Goal: Information Seeking & Learning: Learn about a topic

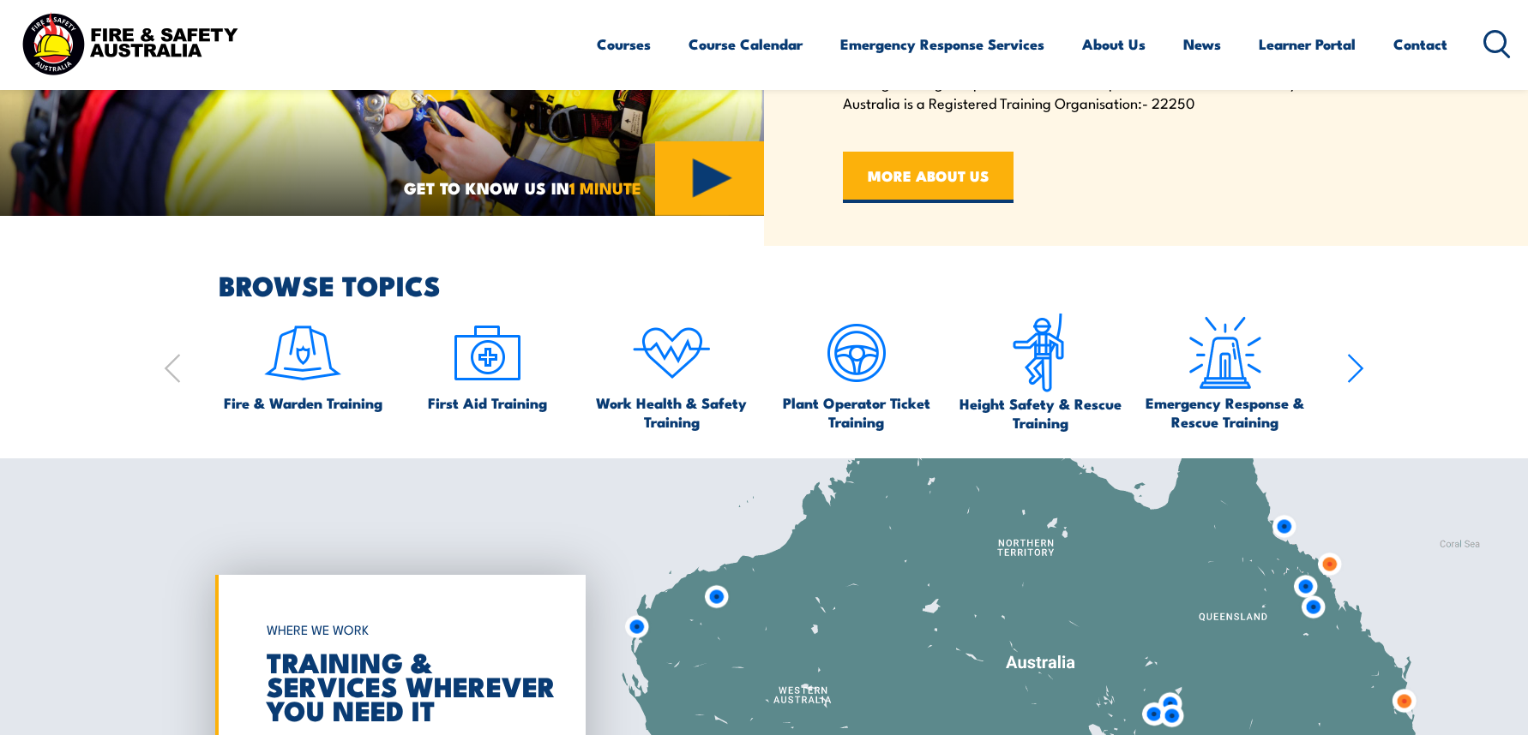
scroll to position [943, 0]
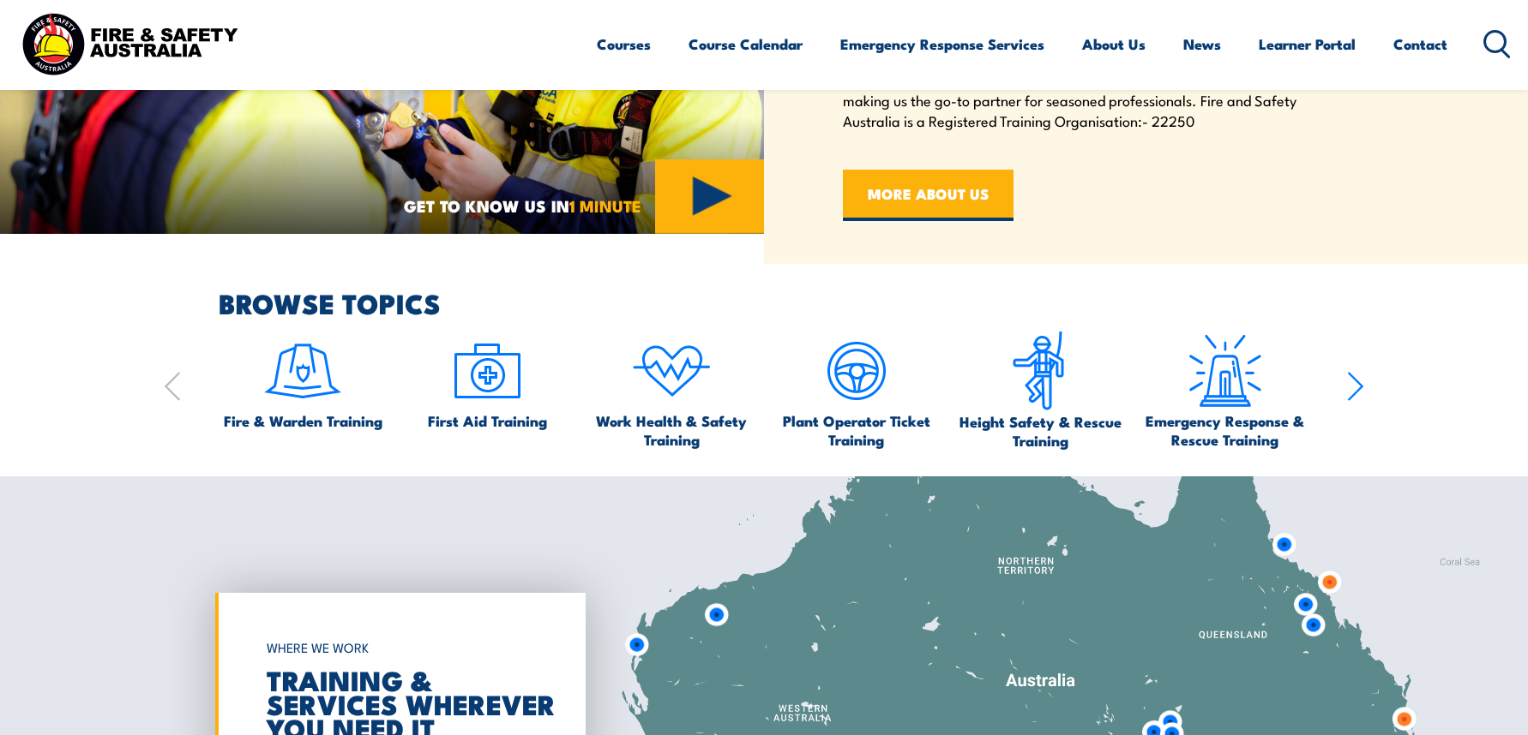
click at [1492, 47] on icon at bounding box center [1496, 44] width 27 height 28
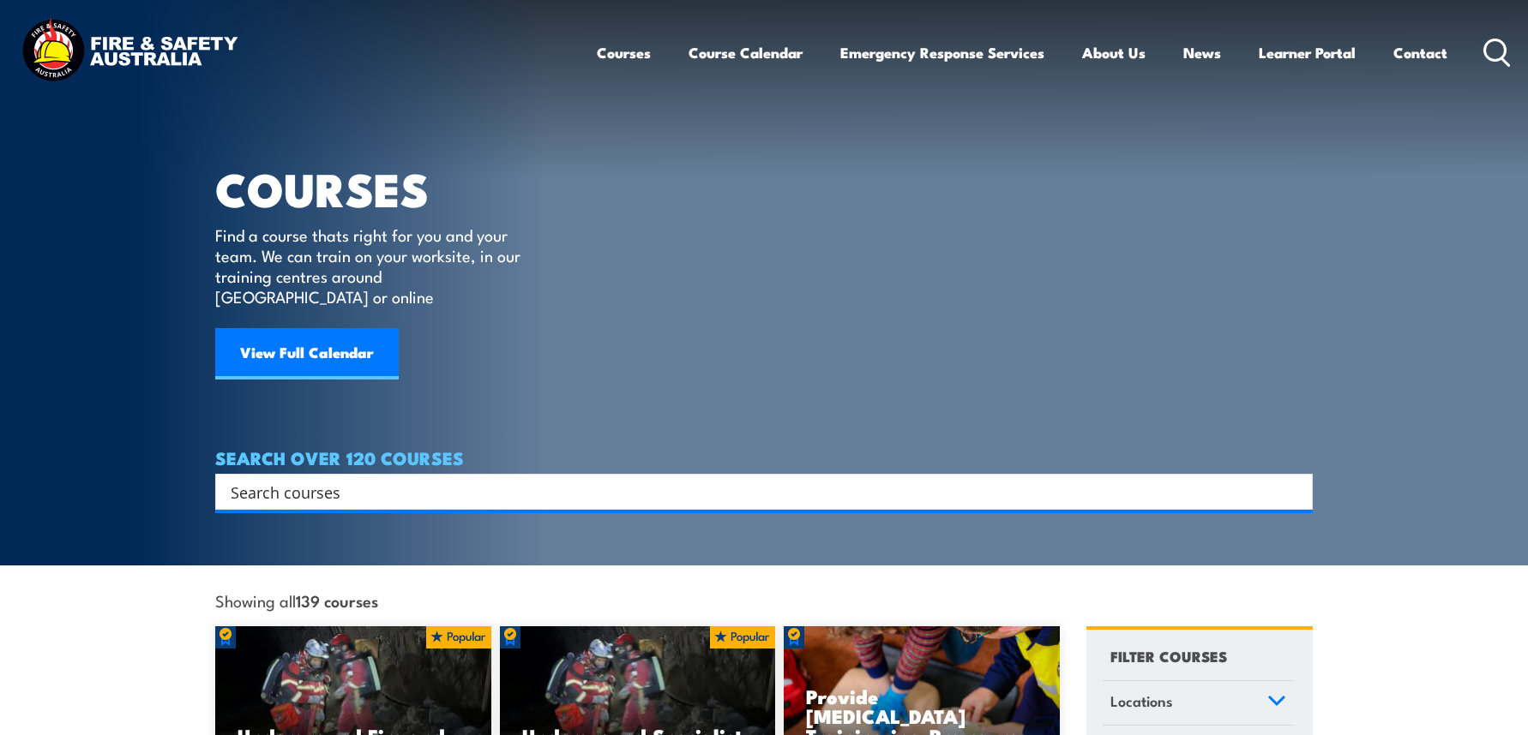
click at [321, 479] on input "Search input" at bounding box center [753, 492] width 1044 height 26
type input "Manual Handling"
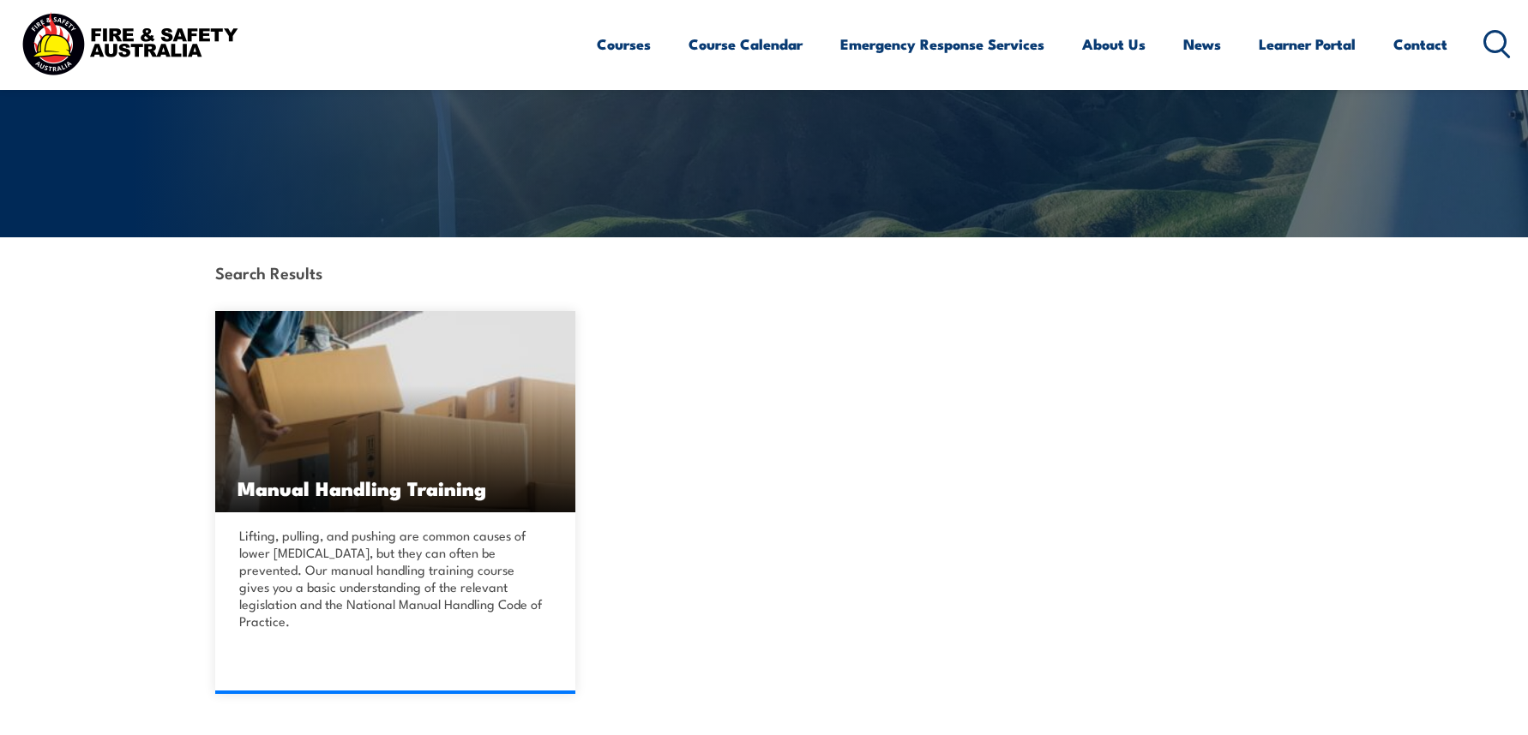
scroll to position [257, 0]
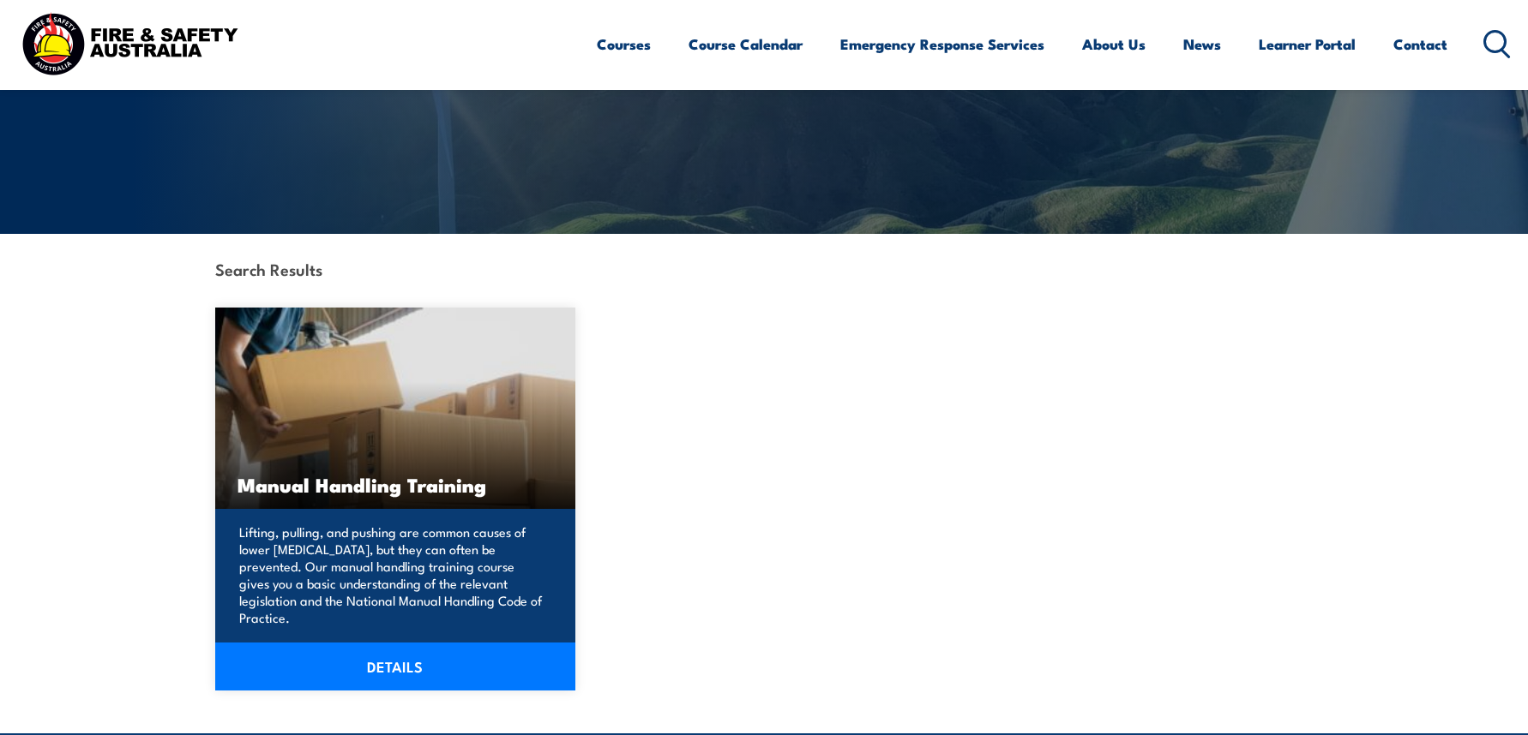
click at [408, 645] on link "DETAILS" at bounding box center [395, 667] width 360 height 48
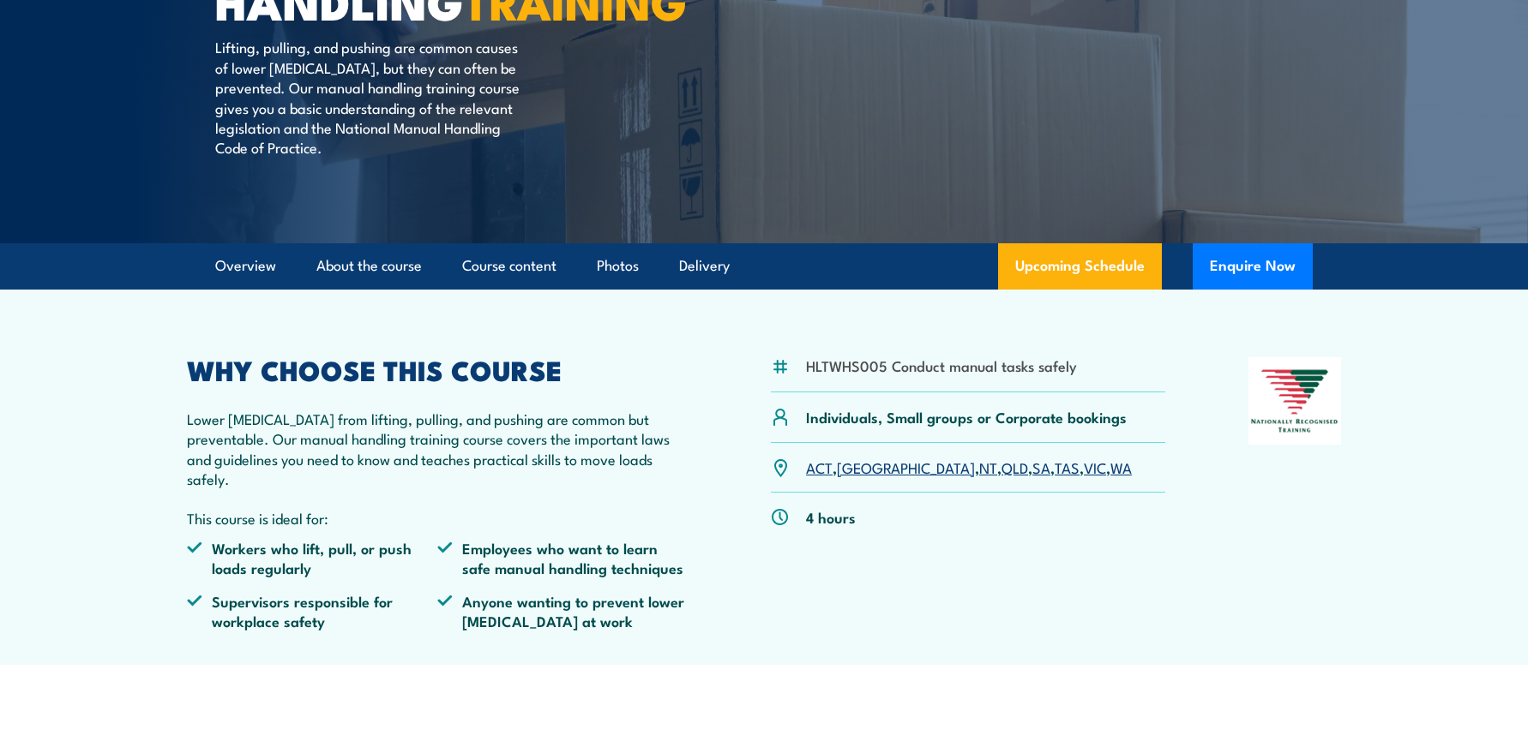
scroll to position [257, 0]
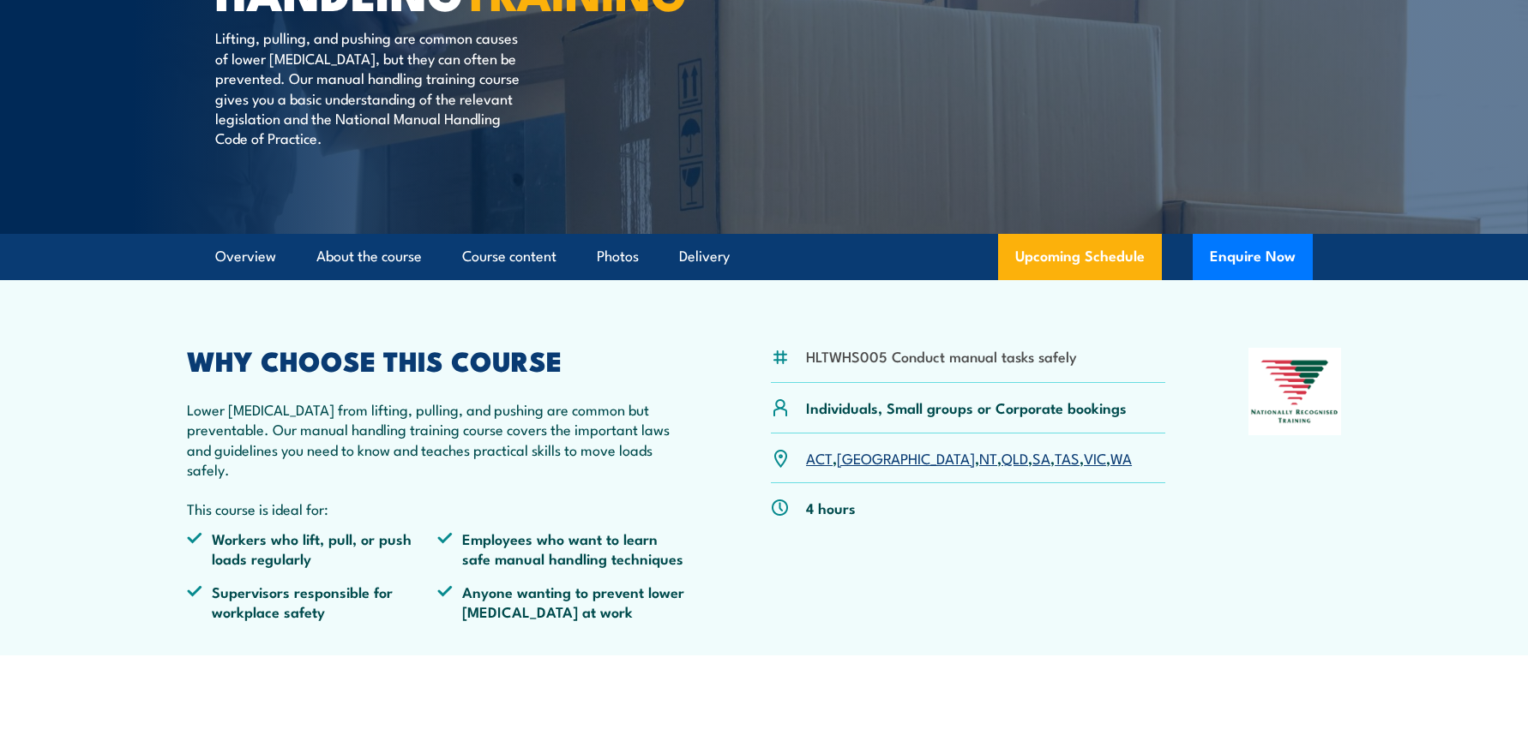
click at [1084, 468] on link "VIC" at bounding box center [1095, 457] width 22 height 21
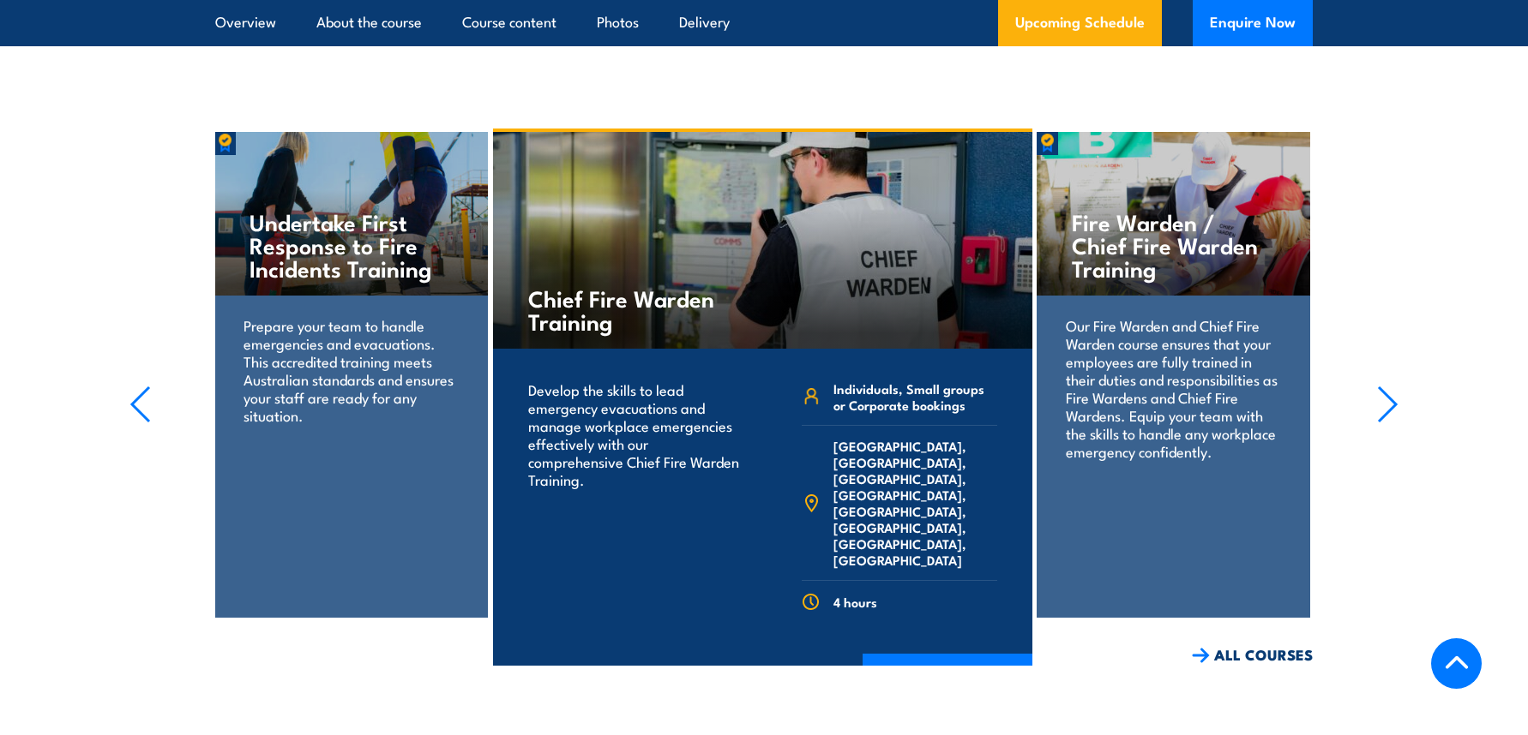
scroll to position [2703, 0]
